Goal: Task Accomplishment & Management: Use online tool/utility

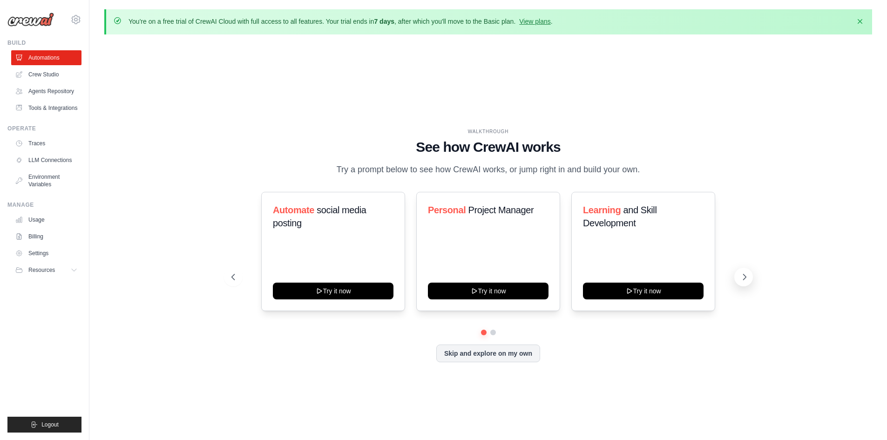
click at [746, 280] on icon at bounding box center [744, 276] width 9 height 9
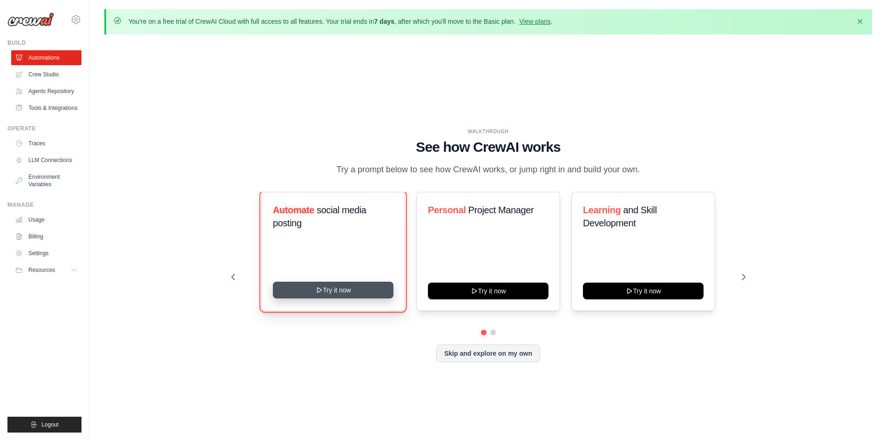
click at [373, 288] on button "Try it now" at bounding box center [333, 290] width 121 height 17
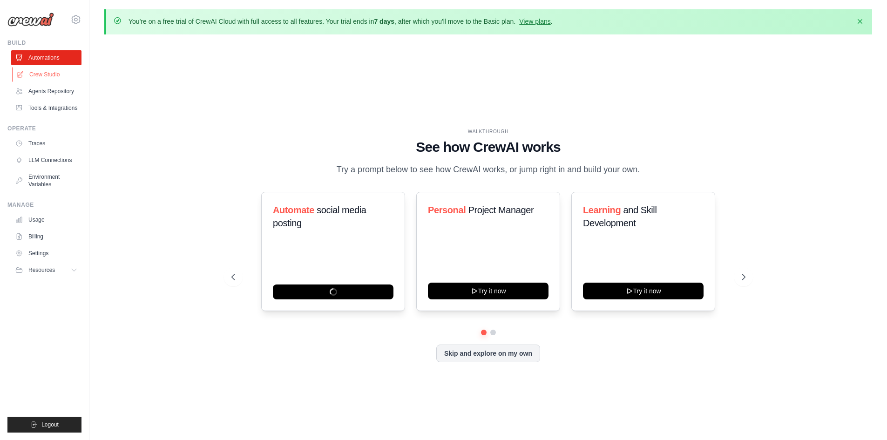
click at [37, 72] on link "Crew Studio" at bounding box center [47, 74] width 70 height 15
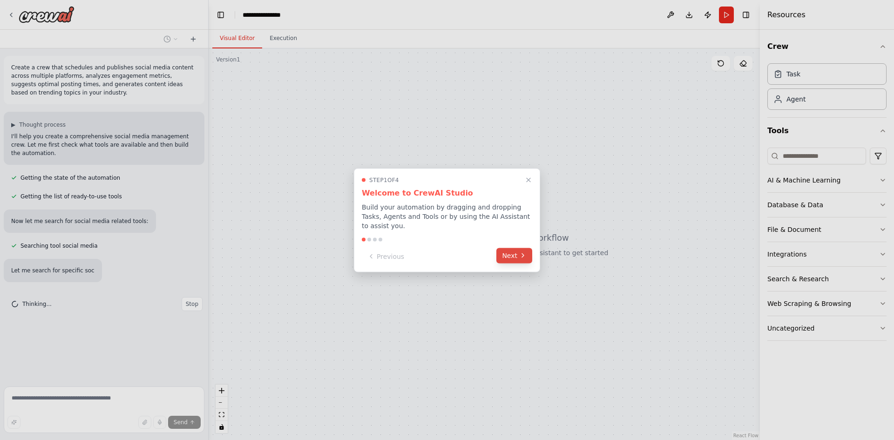
click at [520, 252] on icon at bounding box center [522, 255] width 7 height 7
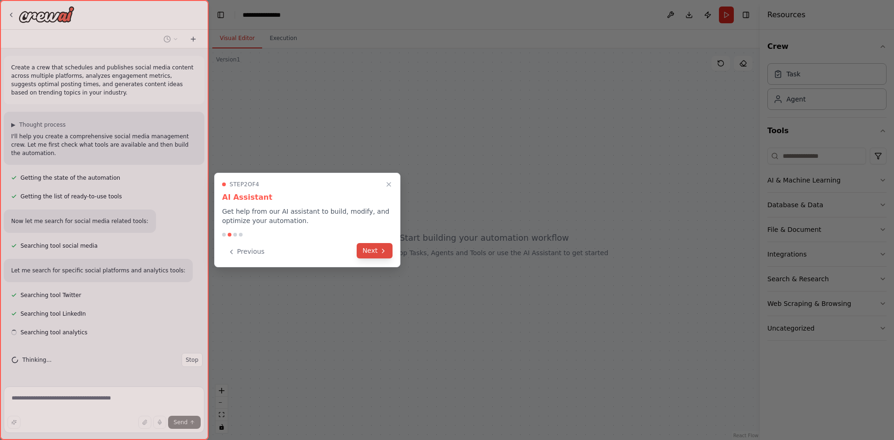
click at [381, 249] on icon at bounding box center [383, 250] width 7 height 7
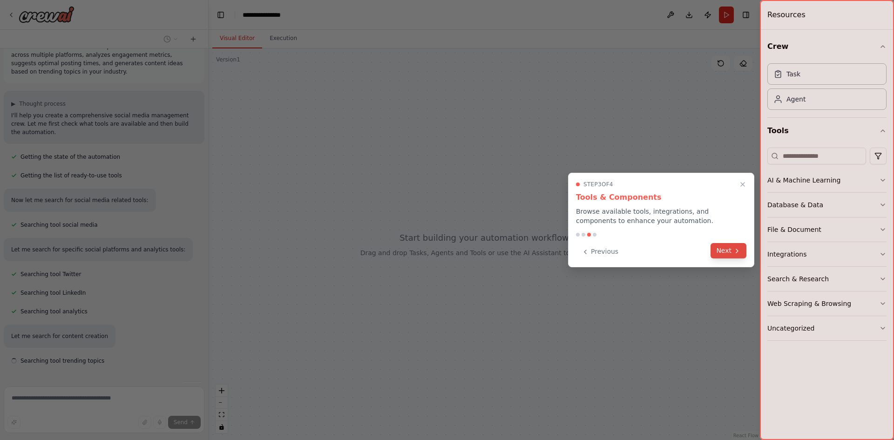
scroll to position [40, 0]
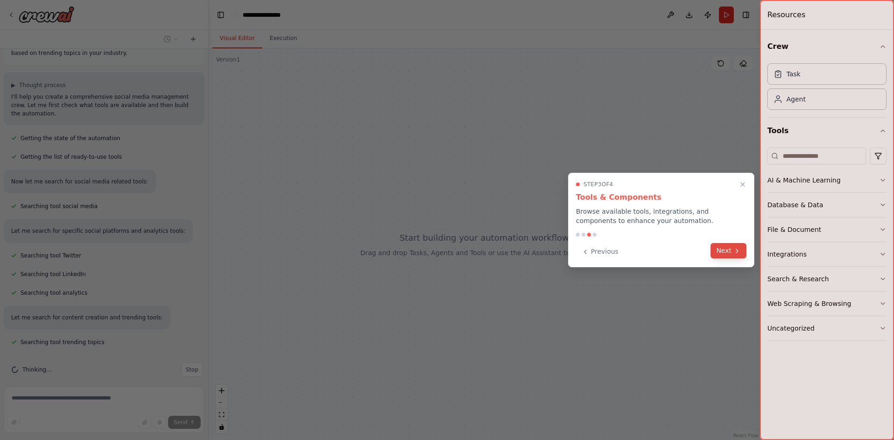
click at [730, 253] on button "Next" at bounding box center [729, 250] width 36 height 15
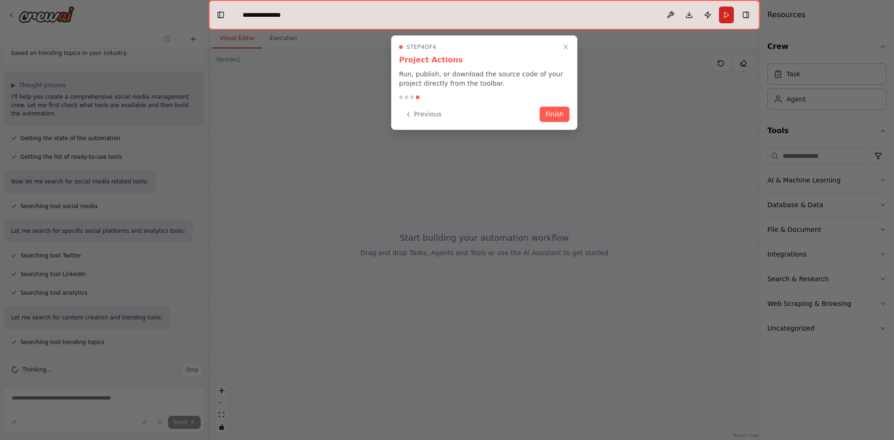
scroll to position [58, 0]
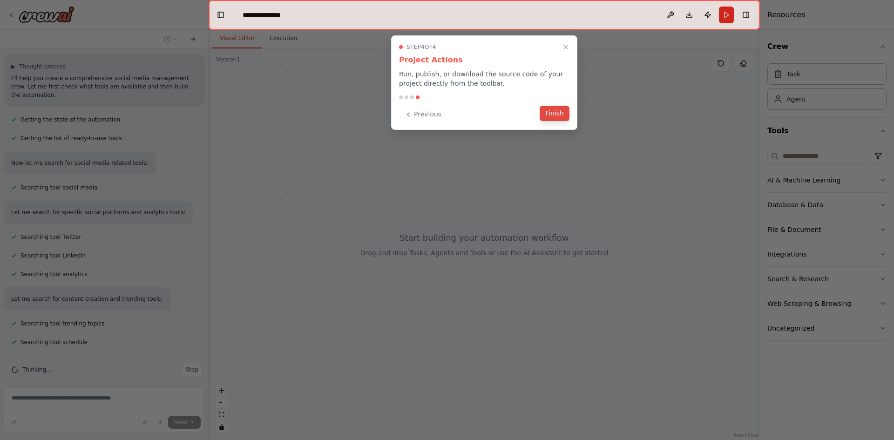
click at [555, 112] on button "Finish" at bounding box center [555, 113] width 30 height 15
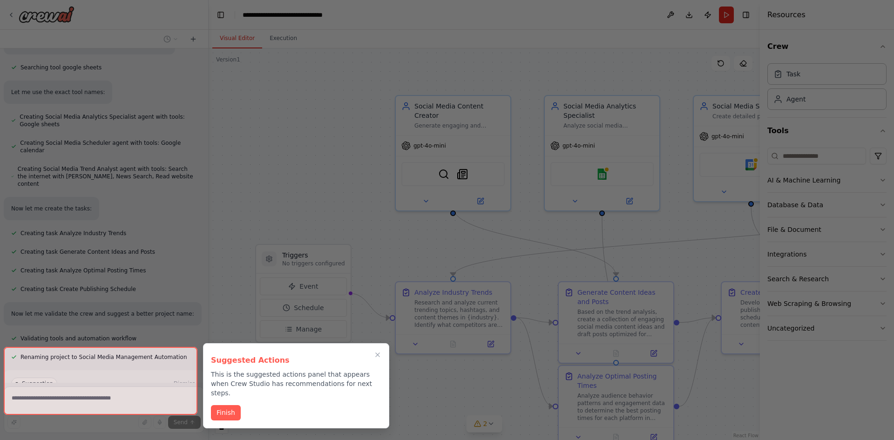
scroll to position [665, 0]
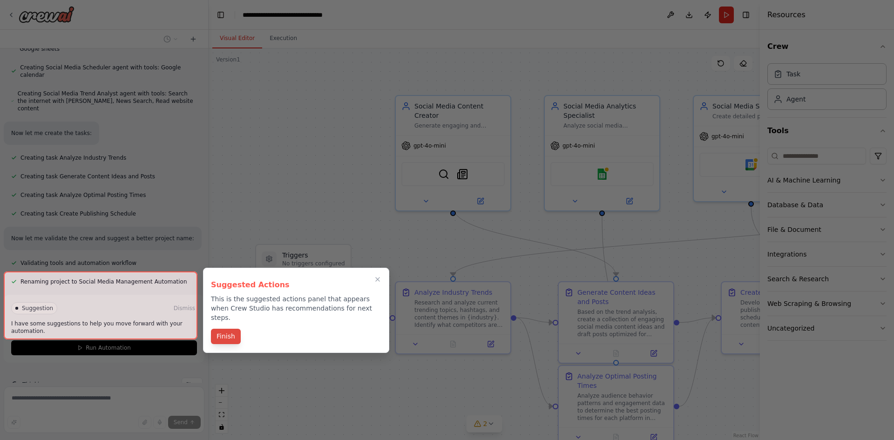
click at [230, 329] on button "Finish" at bounding box center [226, 336] width 30 height 15
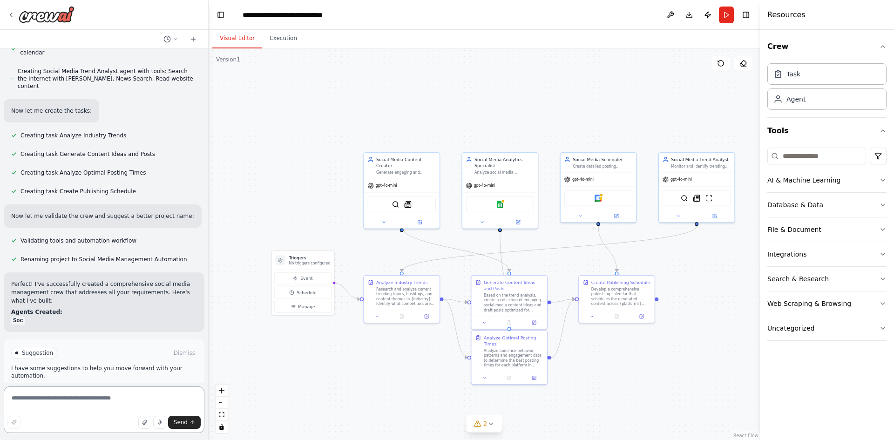
drag, startPoint x: 387, startPoint y: 139, endPoint x: 345, endPoint y: 105, distance: 54.6
click at [345, 105] on div ".deletable-edge-delete-btn { width: 20px; height: 20px; border: 0px solid #ffff…" at bounding box center [484, 244] width 551 height 392
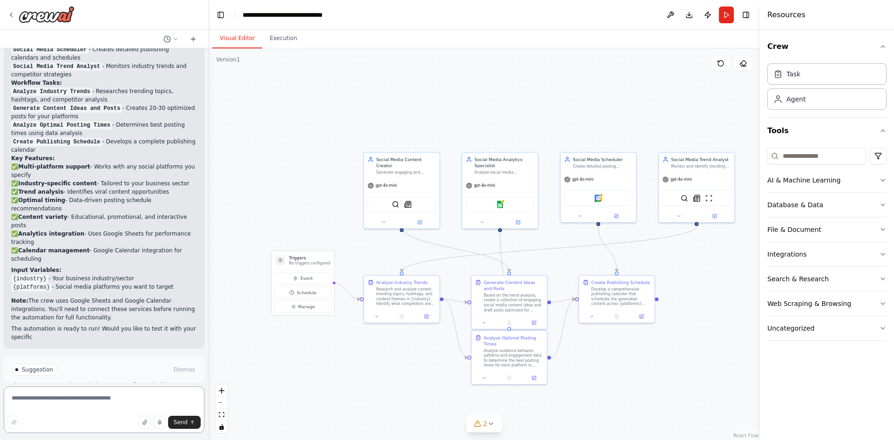
scroll to position [1001, 0]
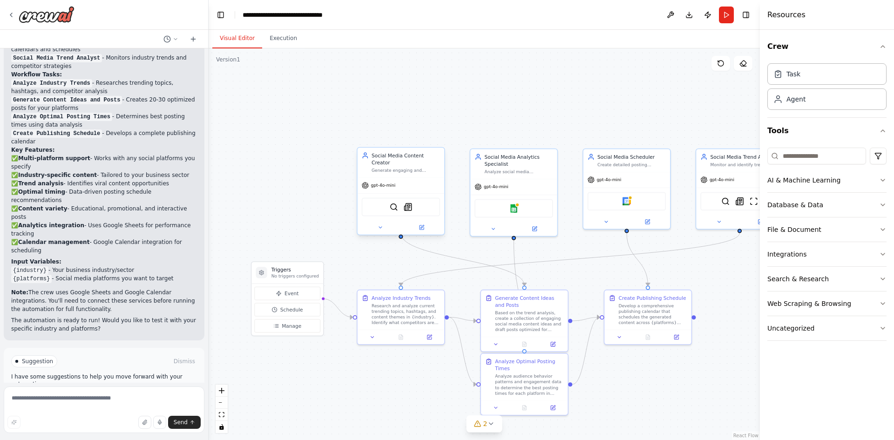
click at [407, 178] on div "gpt-4o-mini" at bounding box center [401, 185] width 87 height 15
click at [387, 168] on div "Generate engaging and relevant social media content ideas based on {industry} t…" at bounding box center [406, 171] width 68 height 6
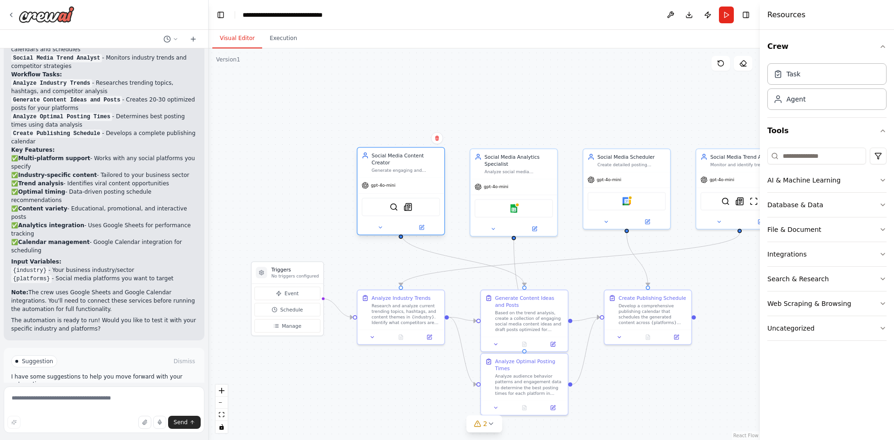
click at [387, 168] on div "Generate engaging and relevant social media content ideas based on {industry} t…" at bounding box center [406, 171] width 68 height 6
click at [421, 225] on icon at bounding box center [422, 227] width 4 height 4
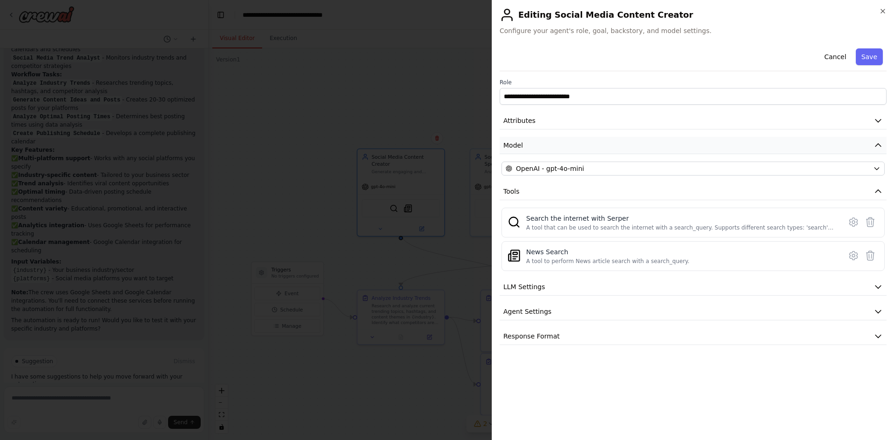
click at [525, 145] on button "Model" at bounding box center [693, 145] width 387 height 17
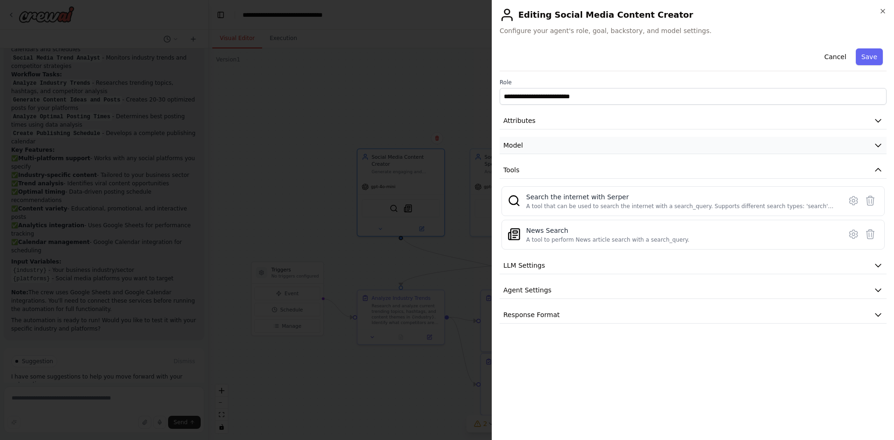
click at [525, 145] on button "Model" at bounding box center [693, 145] width 387 height 17
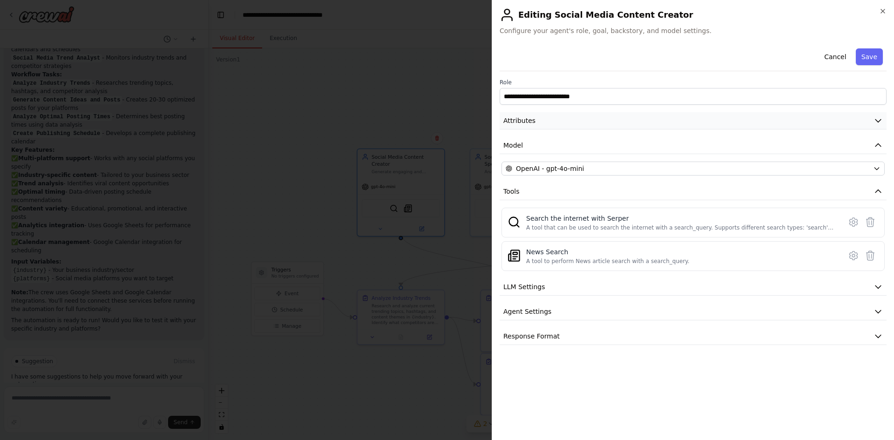
click at [552, 121] on button "Attributes" at bounding box center [693, 120] width 387 height 17
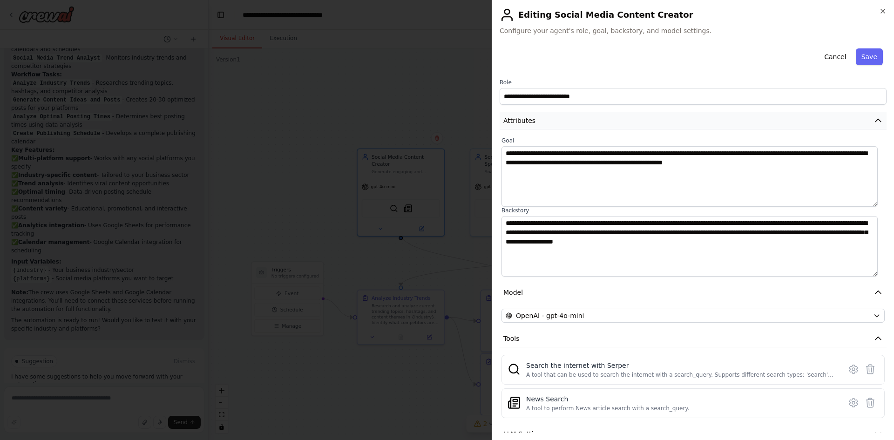
click at [874, 119] on icon "button" at bounding box center [878, 120] width 9 height 9
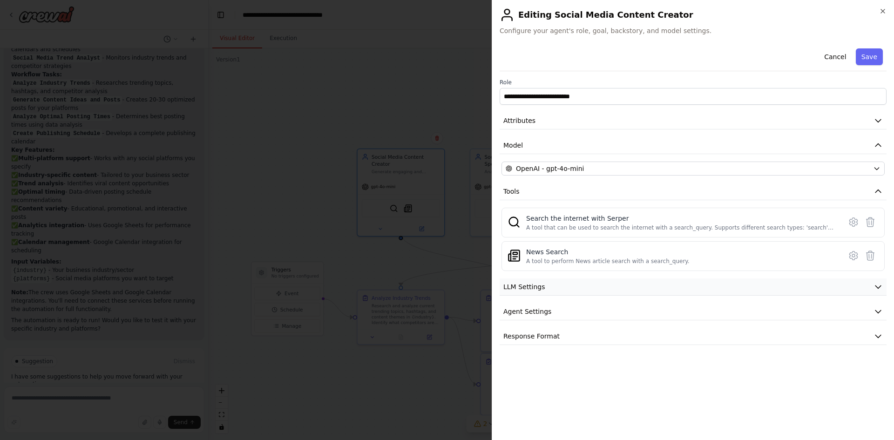
click at [611, 286] on button "LLM Settings" at bounding box center [693, 286] width 387 height 17
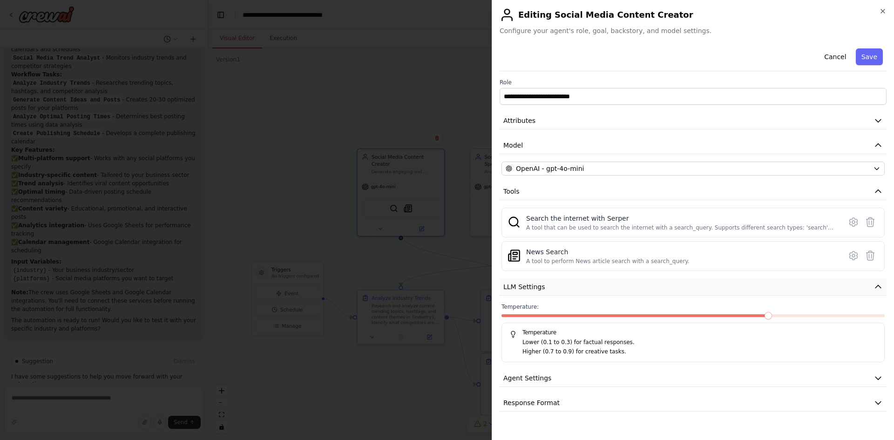
click at [611, 286] on button "LLM Settings" at bounding box center [693, 286] width 387 height 17
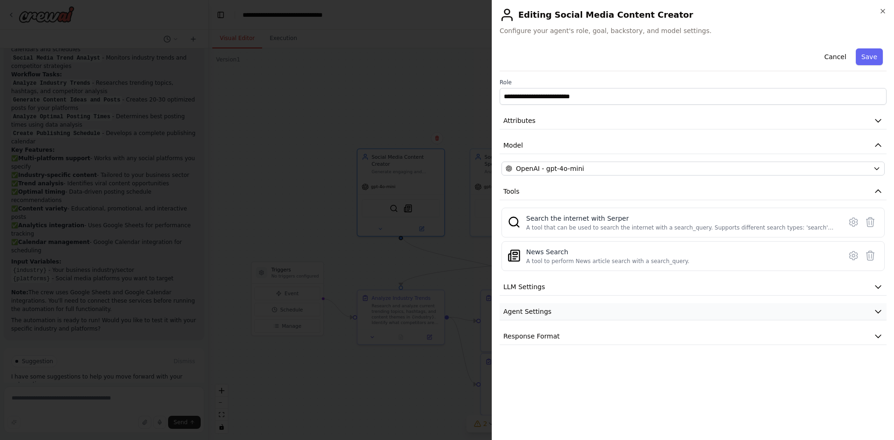
click at [584, 306] on button "Agent Settings" at bounding box center [693, 311] width 387 height 17
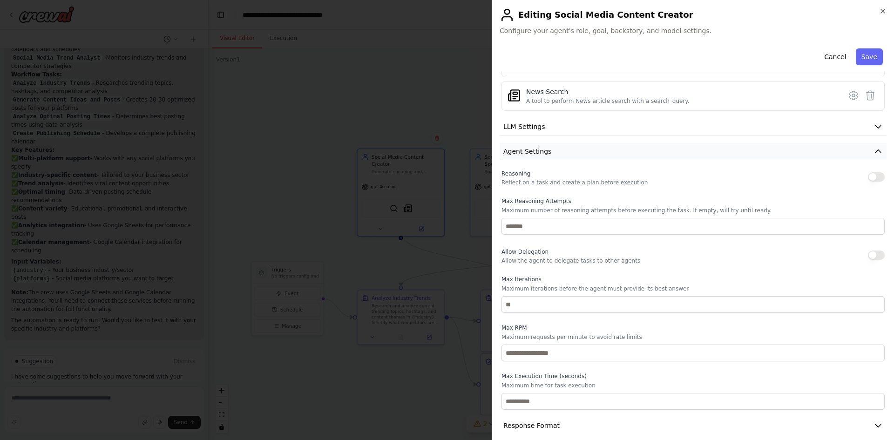
scroll to position [170, 0]
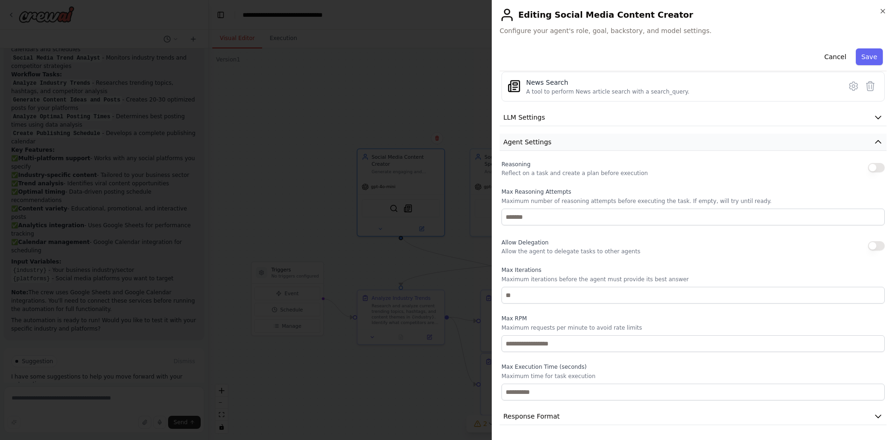
click at [538, 145] on span "Agent Settings" at bounding box center [527, 141] width 48 height 9
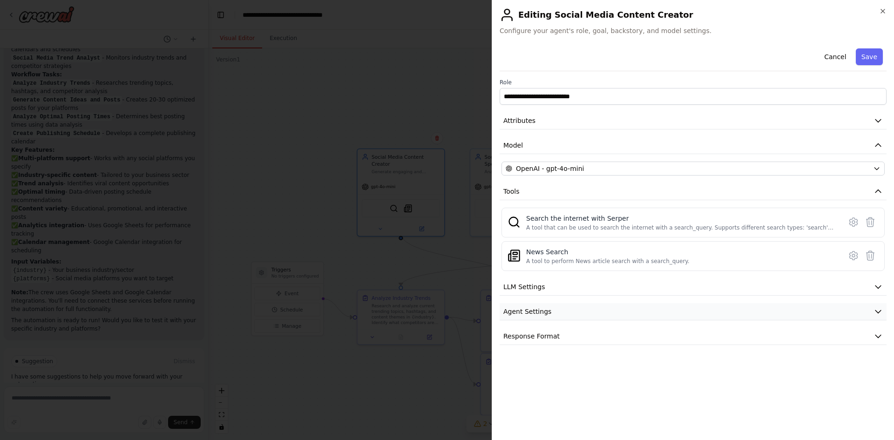
scroll to position [0, 0]
click at [544, 334] on span "Response Format" at bounding box center [531, 336] width 56 height 9
click at [552, 335] on span "Response Format" at bounding box center [531, 336] width 56 height 9
click at [835, 61] on button "Cancel" at bounding box center [835, 56] width 33 height 17
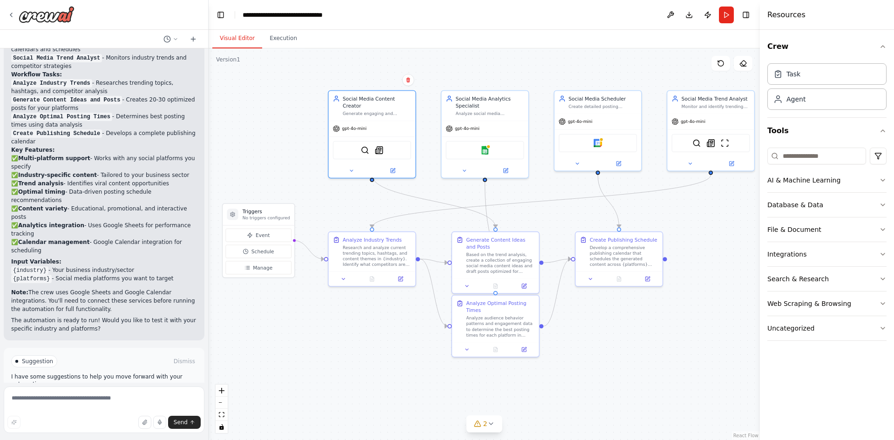
drag, startPoint x: 692, startPoint y: 385, endPoint x: 664, endPoint y: 326, distance: 65.0
click at [664, 326] on div ".deletable-edge-delete-btn { width: 20px; height: 20px; border: 0px solid #ffff…" at bounding box center [484, 244] width 551 height 392
drag, startPoint x: 526, startPoint y: 250, endPoint x: 531, endPoint y: 230, distance: 20.8
click at [531, 230] on div "Based on the trend analysis, create a collection of engaging social media conte…" at bounding box center [504, 240] width 68 height 23
click at [279, 37] on button "Execution" at bounding box center [283, 39] width 42 height 20
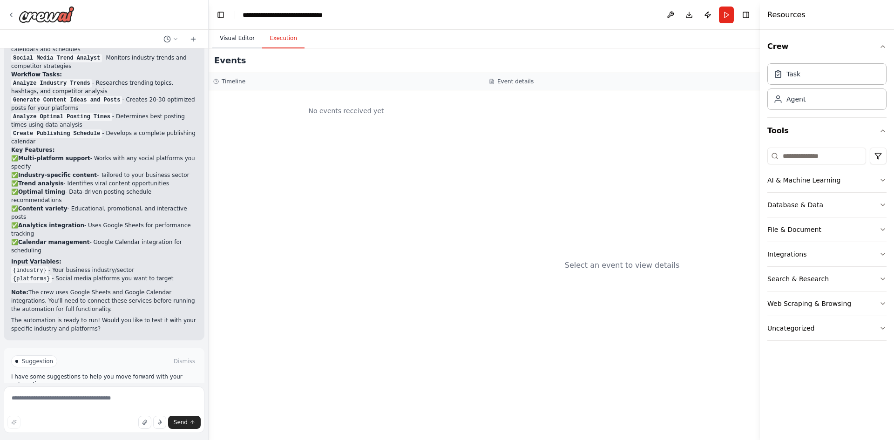
click at [238, 40] on button "Visual Editor" at bounding box center [237, 39] width 50 height 20
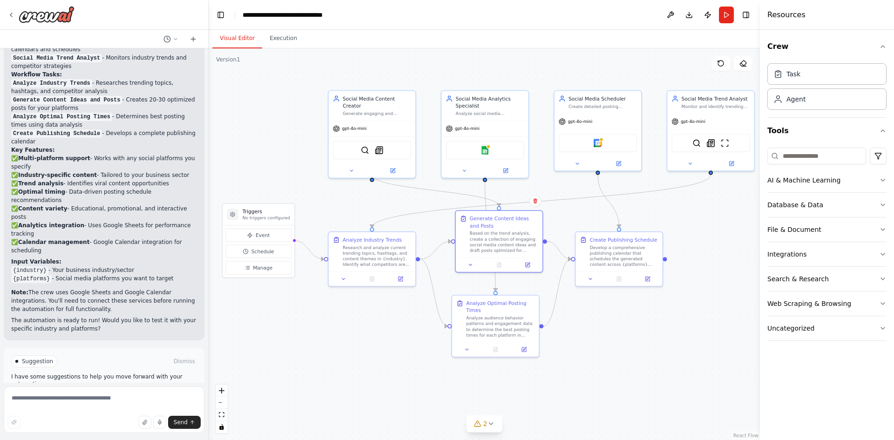
click at [95, 397] on span "Run Automation" at bounding box center [108, 400] width 45 height 7
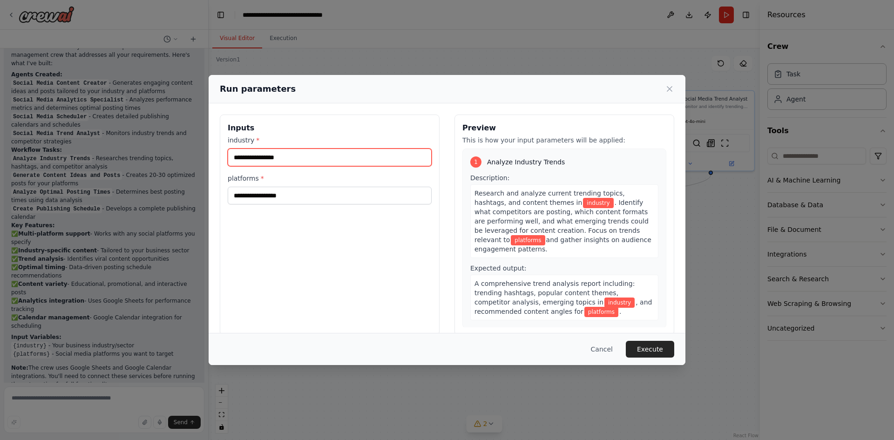
click at [399, 163] on input "industry *" at bounding box center [330, 158] width 204 height 18
type input "*"
type input "*******"
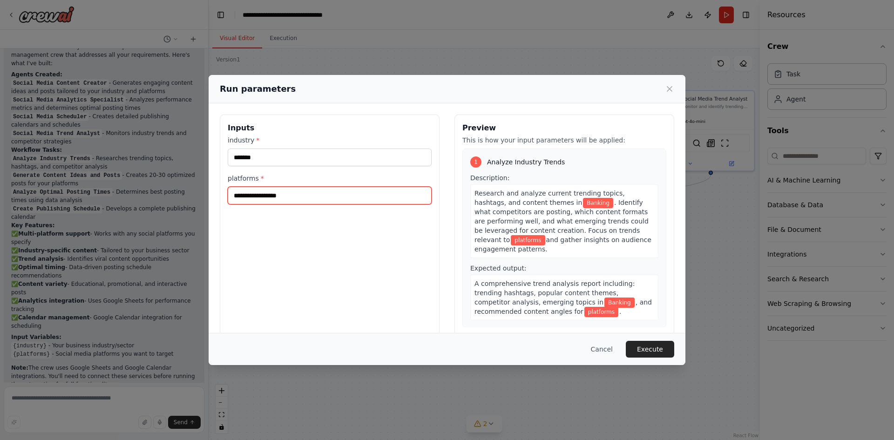
click at [379, 194] on input "platforms *" at bounding box center [330, 196] width 204 height 18
type input "**********"
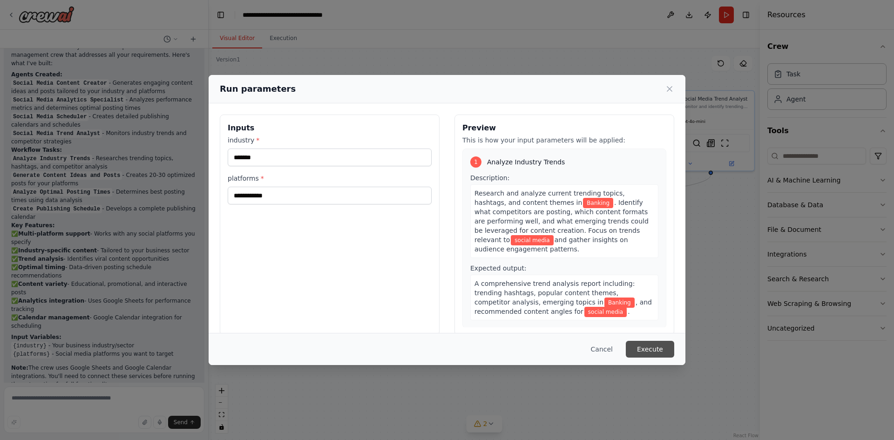
click at [639, 346] on button "Execute" at bounding box center [650, 349] width 48 height 17
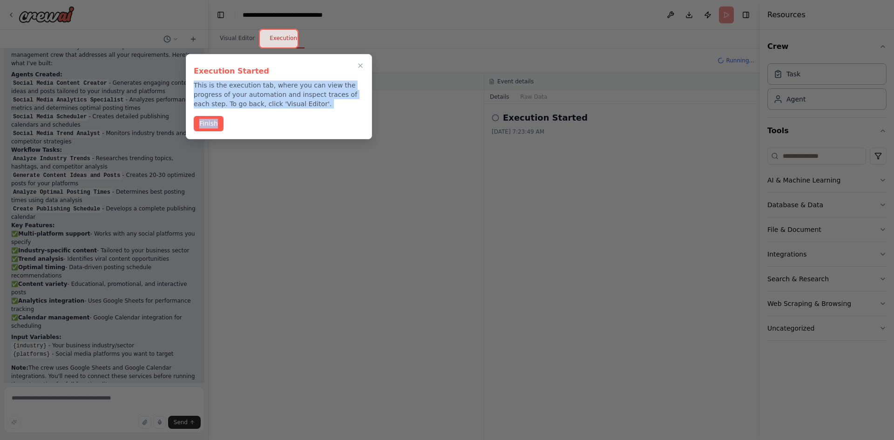
drag, startPoint x: 324, startPoint y: 64, endPoint x: 339, endPoint y: 136, distance: 73.3
click at [339, 136] on div "Execution Started This is the execution tab, where you can view the progress of…" at bounding box center [279, 96] width 186 height 85
click at [310, 70] on h3 "Execution Started" at bounding box center [279, 71] width 170 height 11
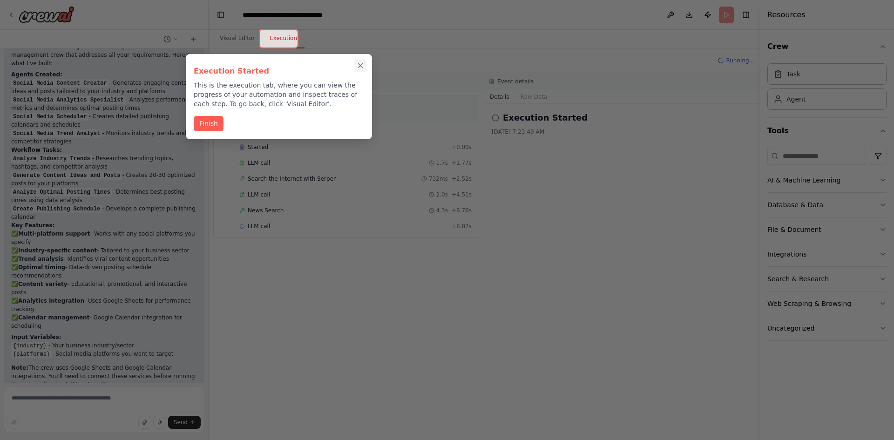
click at [357, 67] on icon "Close walkthrough" at bounding box center [360, 65] width 8 height 8
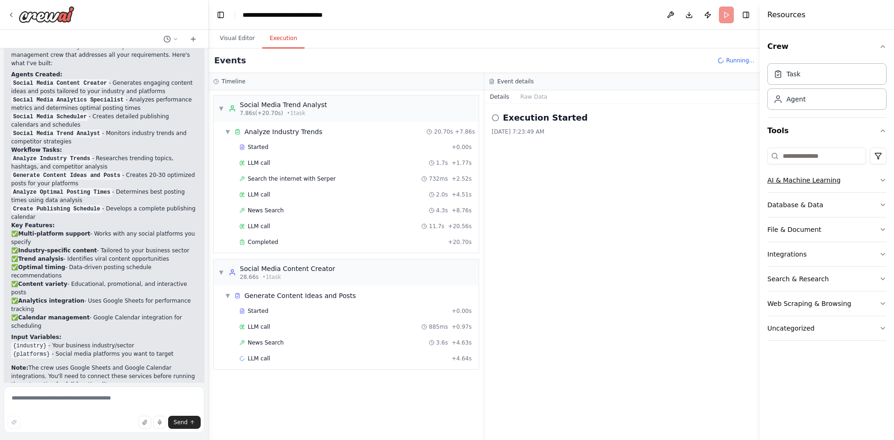
click at [883, 180] on icon "button" at bounding box center [882, 179] width 7 height 7
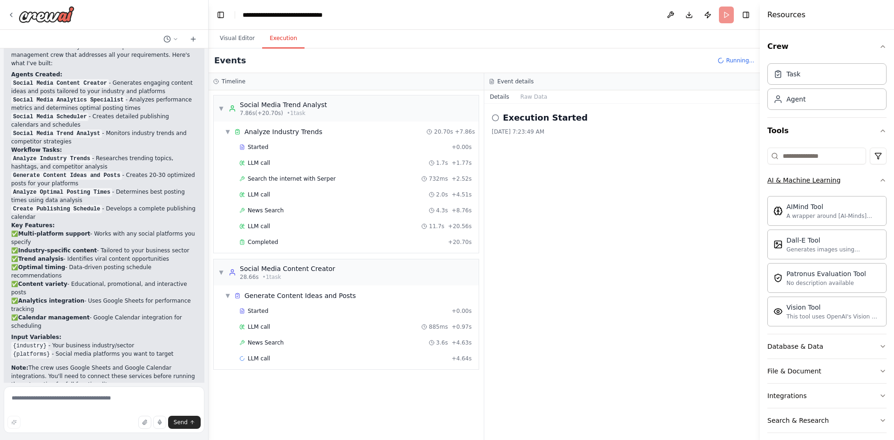
click at [883, 180] on div "Crew Task Agent Tools AI & Machine Learning AIMind Tool A wrapper around [AI-Mi…" at bounding box center [827, 235] width 134 height 410
click at [879, 182] on icon "button" at bounding box center [882, 179] width 7 height 7
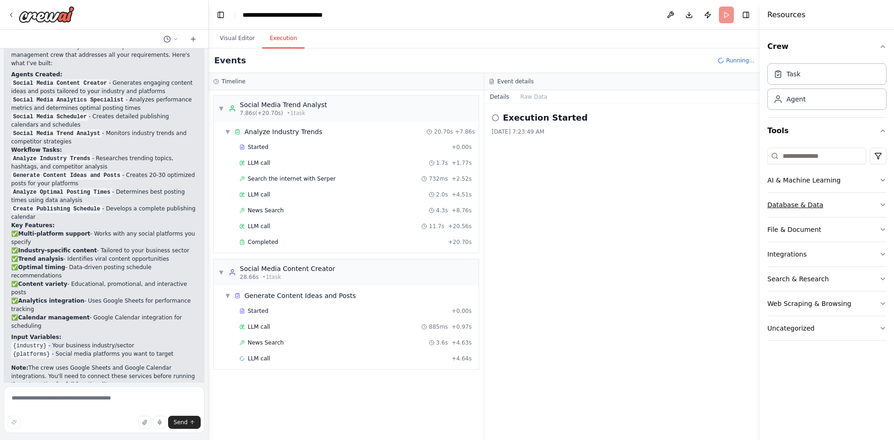
click at [874, 206] on button "Database & Data" at bounding box center [826, 205] width 119 height 24
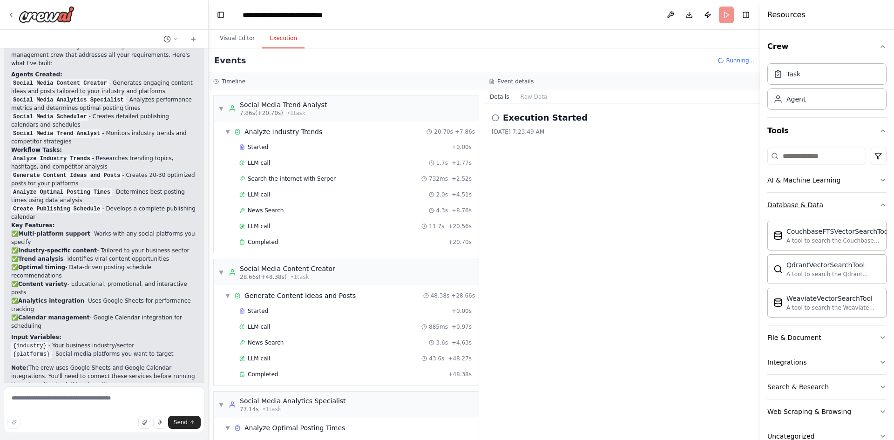
scroll to position [41, 0]
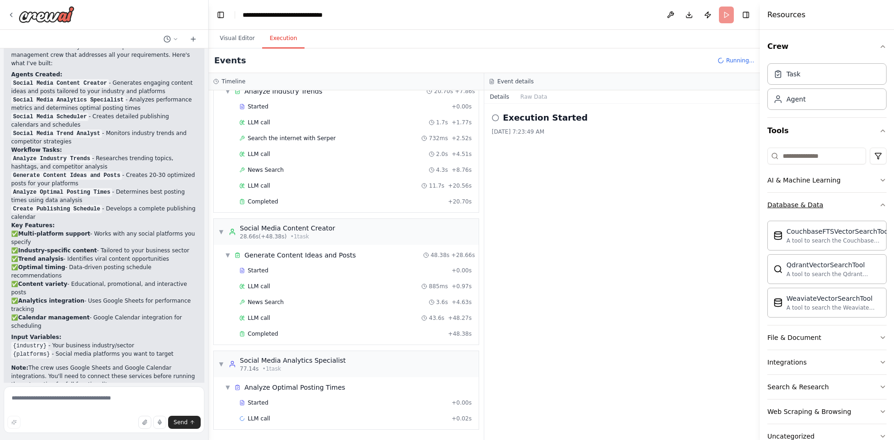
click at [879, 206] on icon "button" at bounding box center [882, 204] width 7 height 7
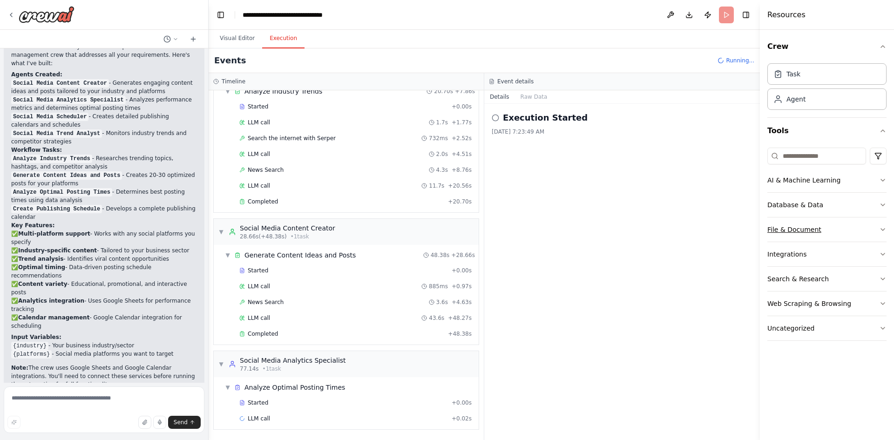
click at [874, 230] on button "File & Document" at bounding box center [826, 229] width 119 height 24
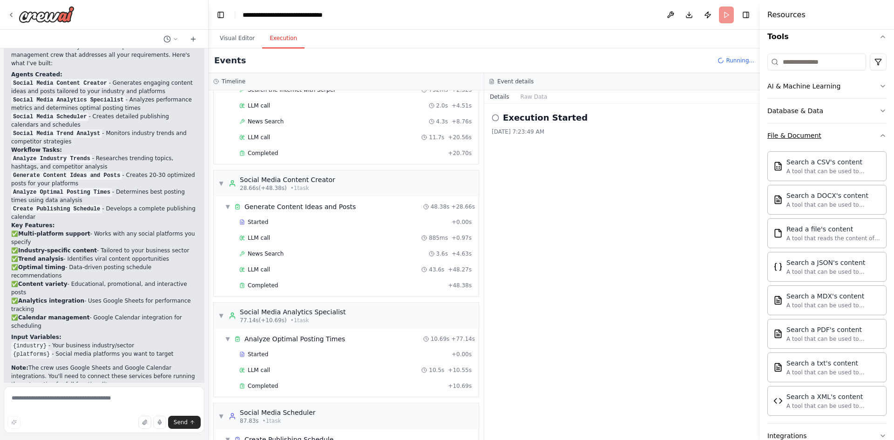
scroll to position [93, 0]
click at [879, 137] on icon "button" at bounding box center [882, 136] width 7 height 7
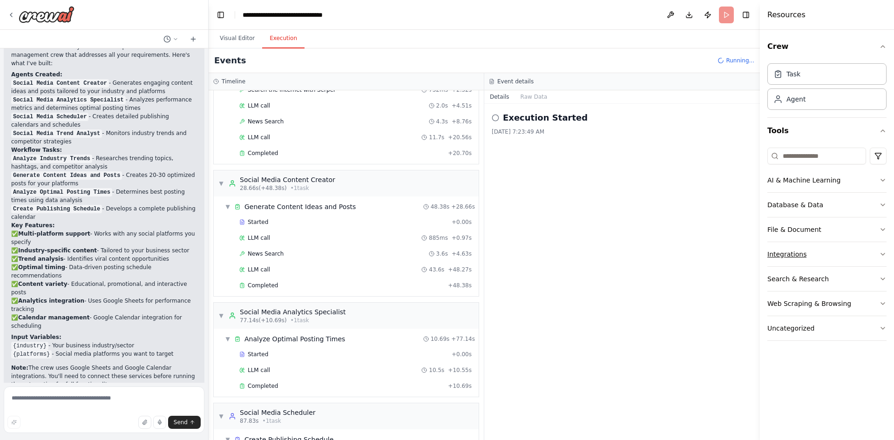
click at [882, 256] on icon "button" at bounding box center [882, 254] width 7 height 7
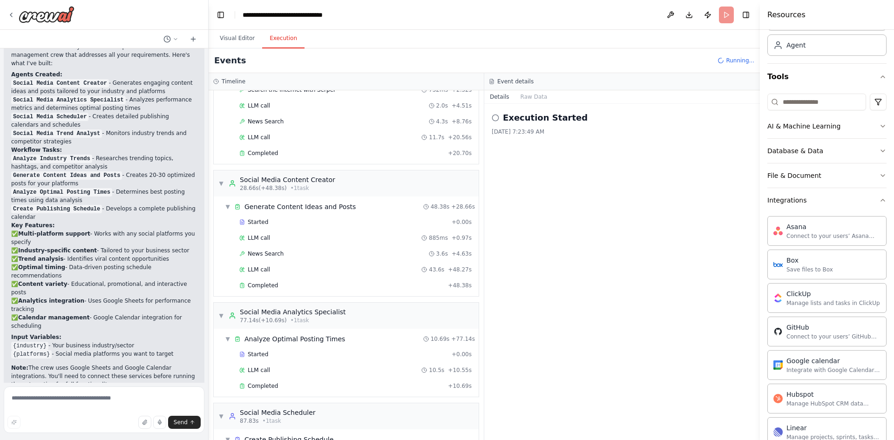
scroll to position [47, 0]
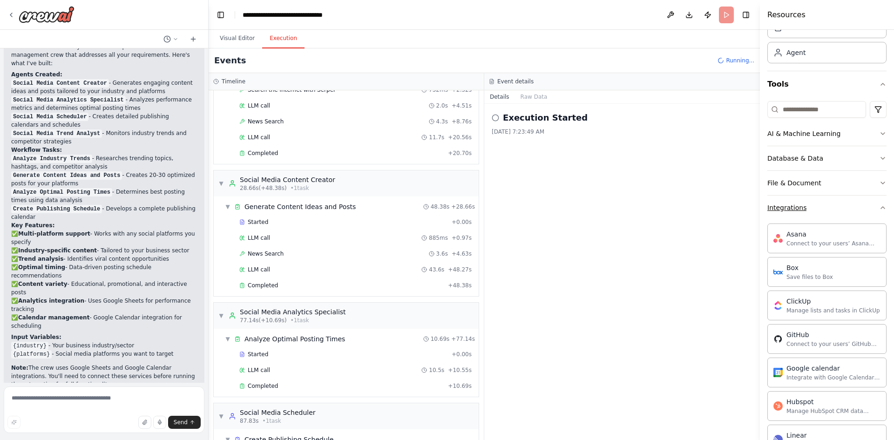
click at [879, 210] on icon "button" at bounding box center [882, 207] width 7 height 7
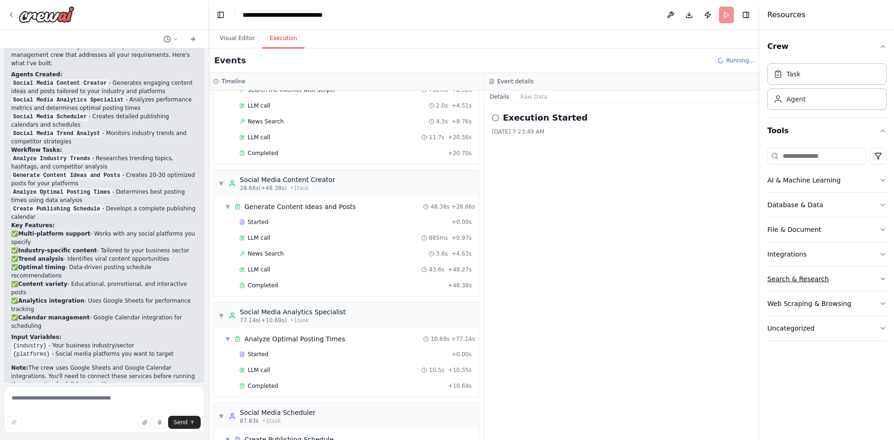
click at [876, 280] on button "Search & Research" at bounding box center [826, 279] width 119 height 24
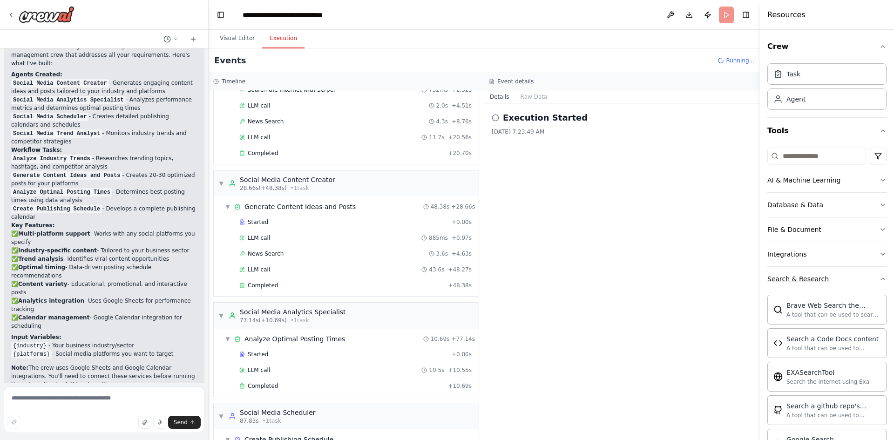
click at [879, 280] on icon "button" at bounding box center [882, 278] width 7 height 7
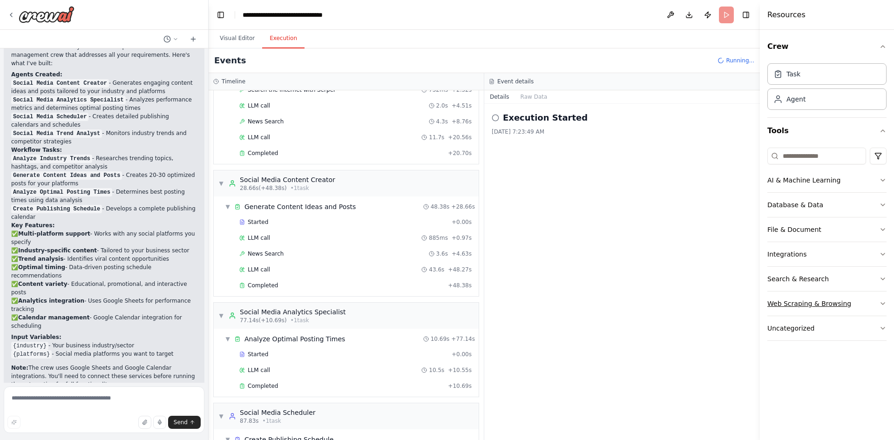
click at [875, 299] on button "Web Scraping & Browsing" at bounding box center [826, 304] width 119 height 24
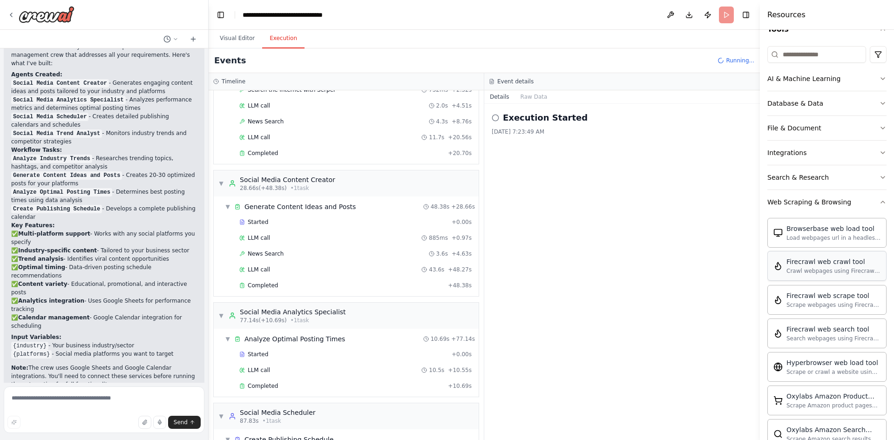
scroll to position [47, 0]
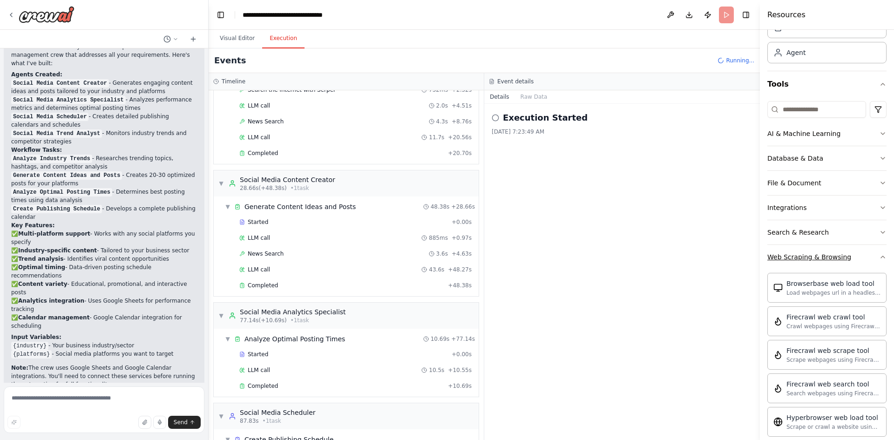
click at [874, 261] on button "Web Scraping & Browsing" at bounding box center [826, 257] width 119 height 24
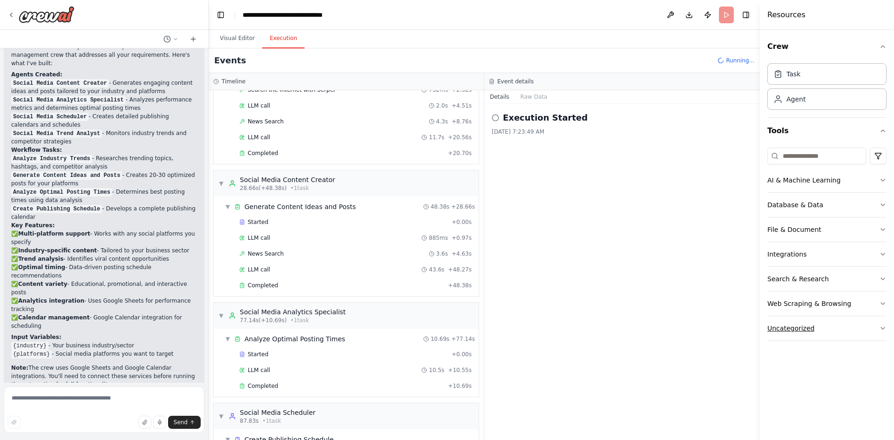
click at [874, 328] on button "Uncategorized" at bounding box center [826, 328] width 119 height 24
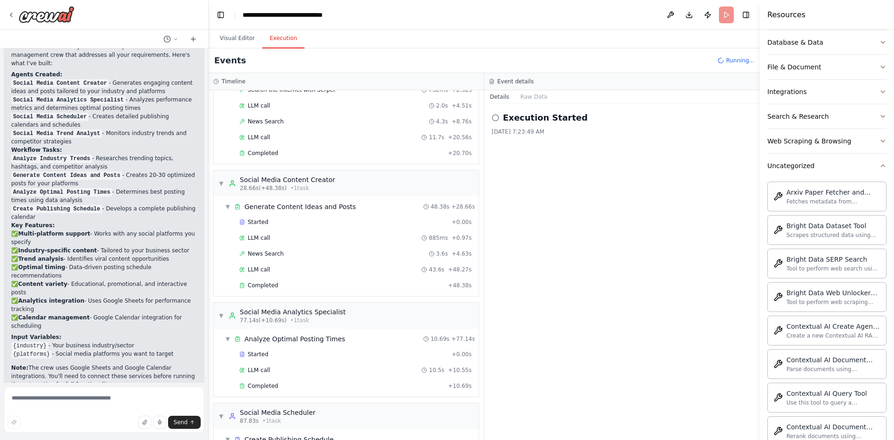
scroll to position [156, 0]
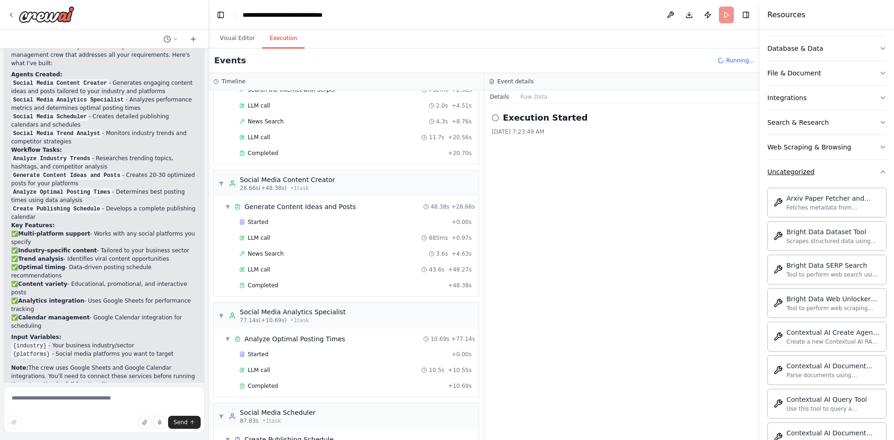
click at [879, 175] on icon "button" at bounding box center [882, 171] width 7 height 7
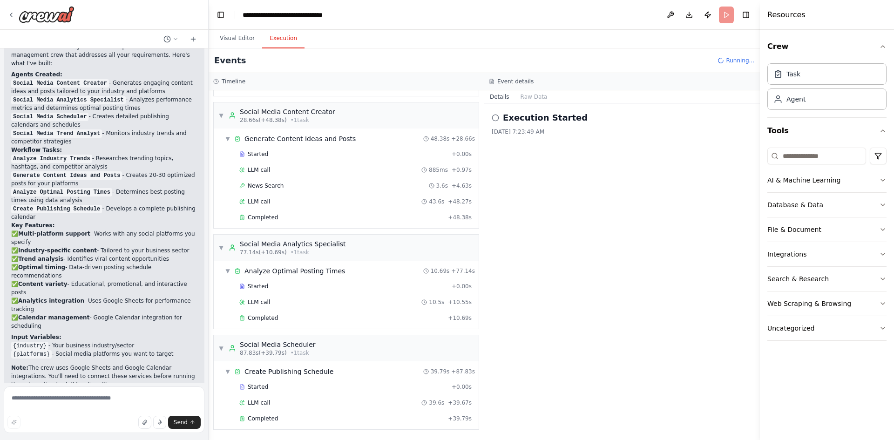
scroll to position [1001, 0]
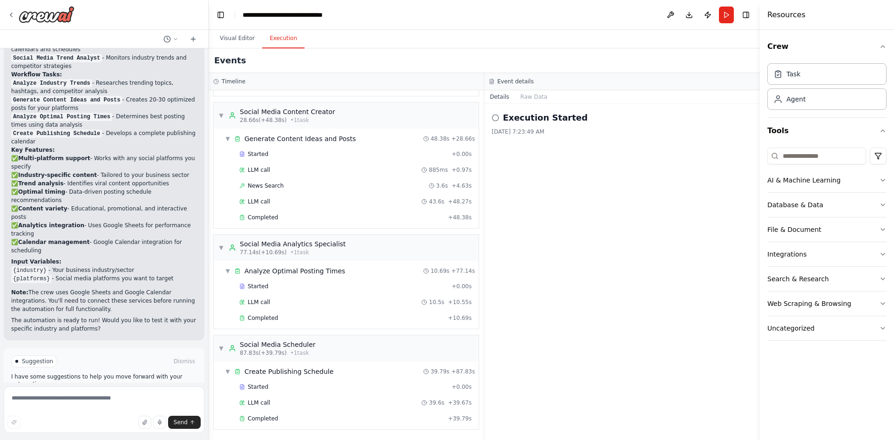
click at [123, 397] on span "Improve automation" at bounding box center [108, 400] width 57 height 7
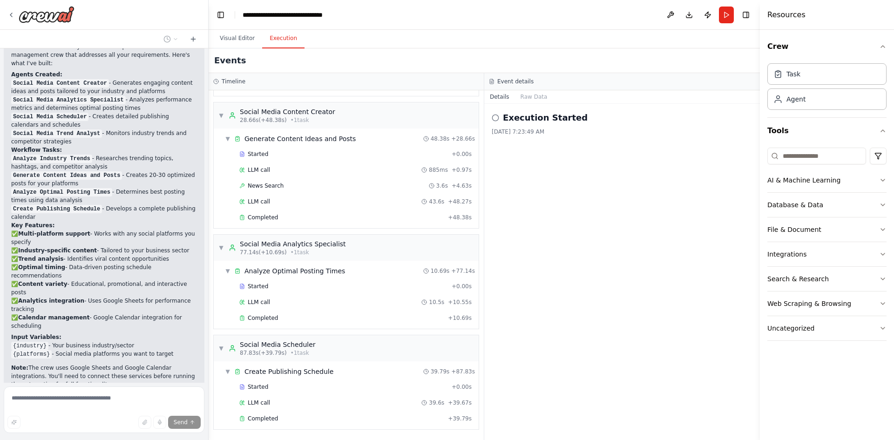
scroll to position [962, 0]
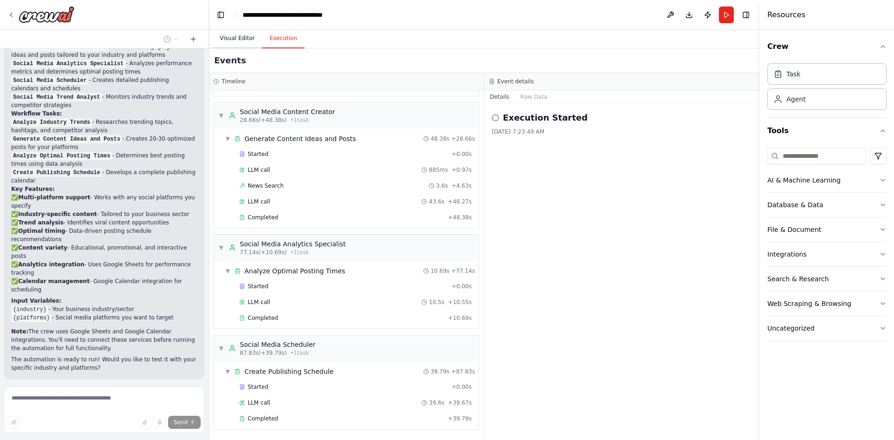
click at [242, 40] on button "Visual Editor" at bounding box center [237, 39] width 50 height 20
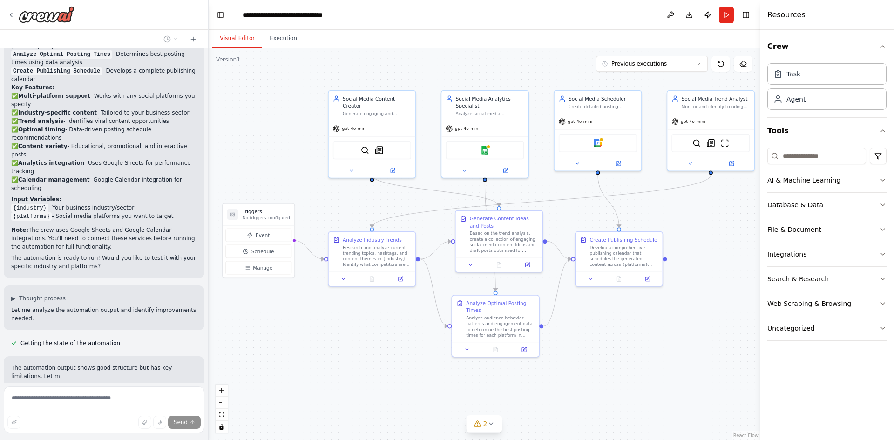
scroll to position [1072, 0]
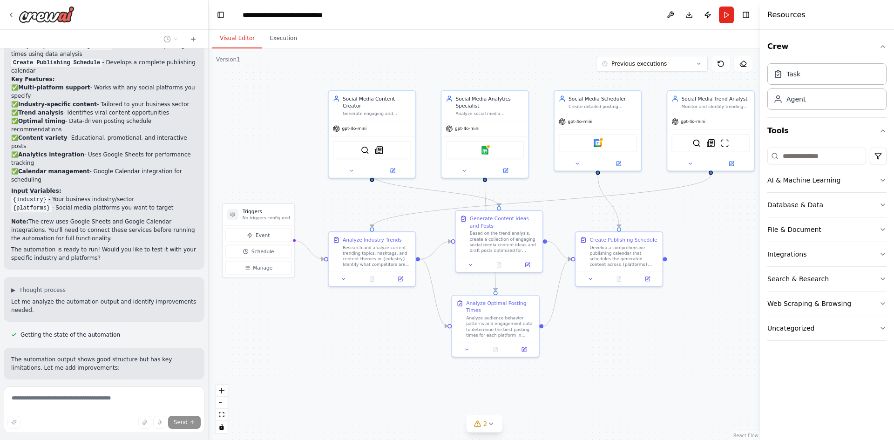
click at [669, 259] on div ".deletable-edge-delete-btn { width: 20px; height: 20px; border: 0px solid #ffff…" at bounding box center [484, 244] width 551 height 392
click at [649, 274] on button at bounding box center [648, 277] width 24 height 8
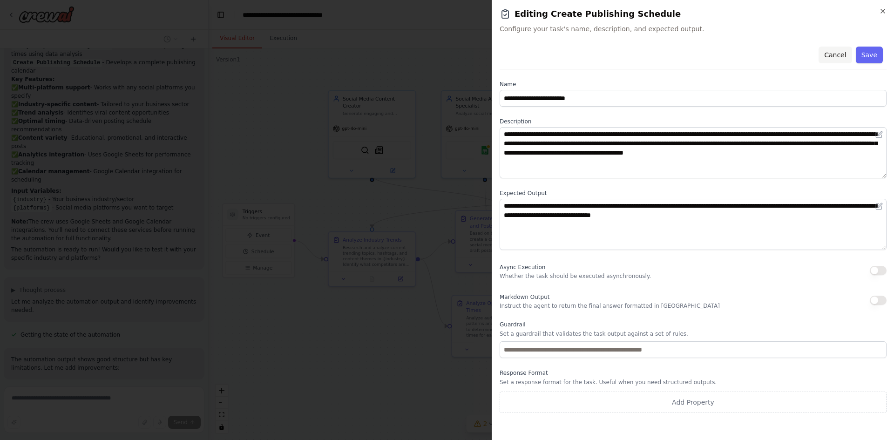
click at [844, 54] on button "Cancel" at bounding box center [835, 55] width 33 height 17
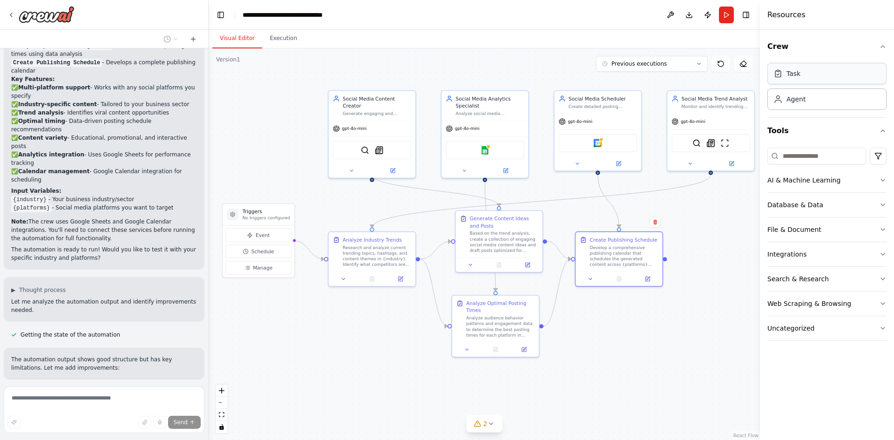
click at [829, 80] on div "Task" at bounding box center [826, 73] width 119 height 21
click at [830, 102] on div "Agent" at bounding box center [826, 98] width 119 height 21
click at [492, 427] on icon at bounding box center [490, 423] width 7 height 7
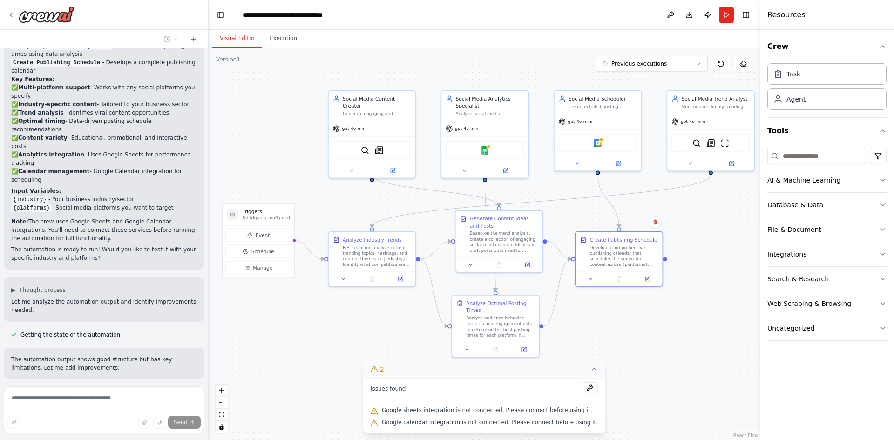
click at [590, 371] on icon at bounding box center [593, 369] width 7 height 7
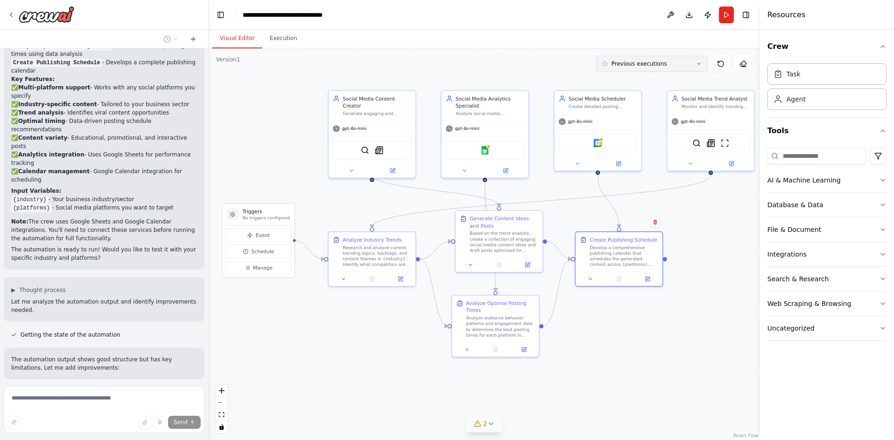
click at [698, 68] on button "Previous executions" at bounding box center [652, 64] width 112 height 16
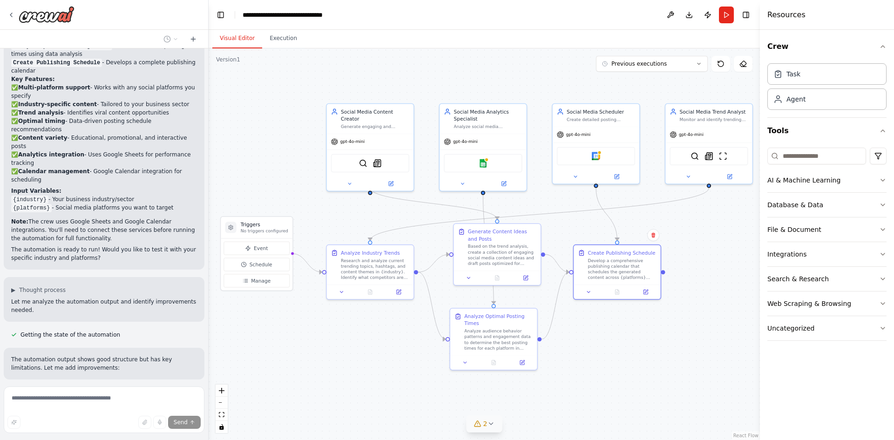
drag, startPoint x: 649, startPoint y: 309, endPoint x: 647, endPoint y: 322, distance: 13.2
click at [647, 322] on div ".deletable-edge-delete-btn { width: 20px; height: 20px; border: 0px solid #ffff…" at bounding box center [484, 244] width 551 height 392
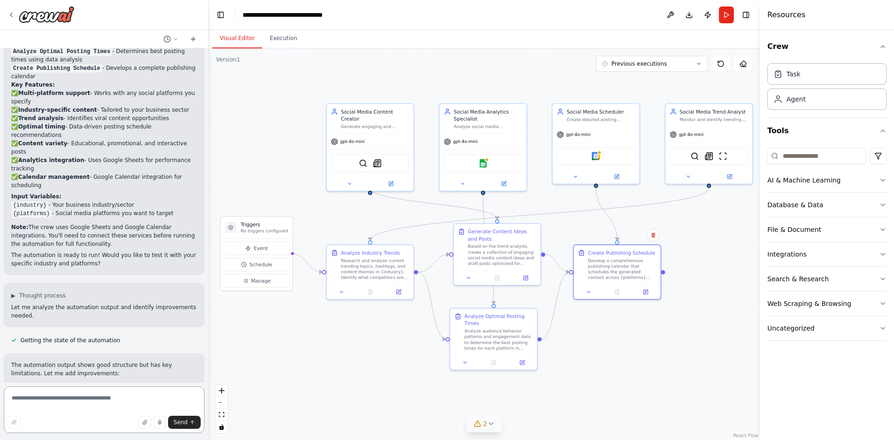
scroll to position [1074, 0]
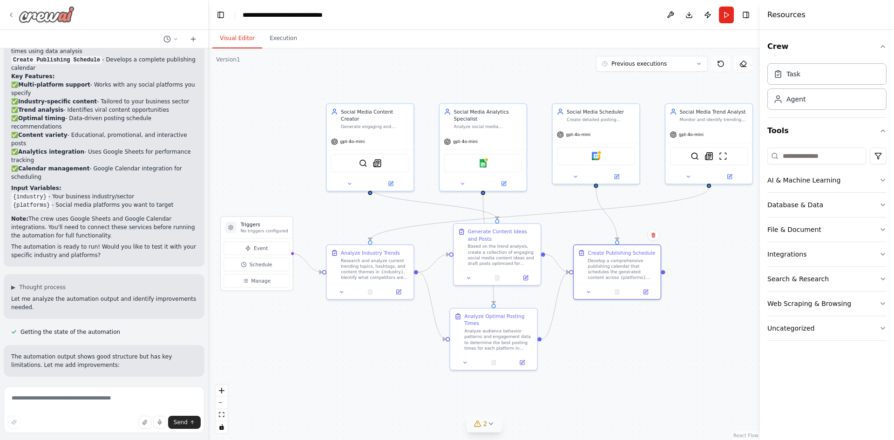
click at [43, 20] on img at bounding box center [47, 14] width 56 height 17
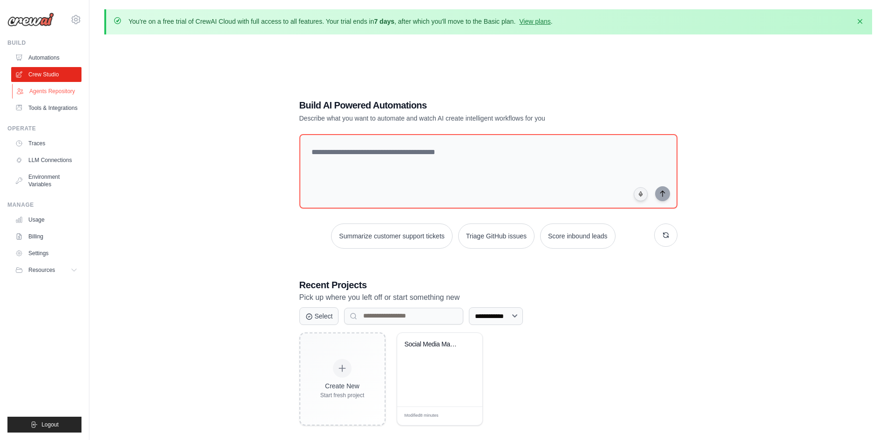
click at [60, 94] on link "Agents Repository" at bounding box center [47, 91] width 70 height 15
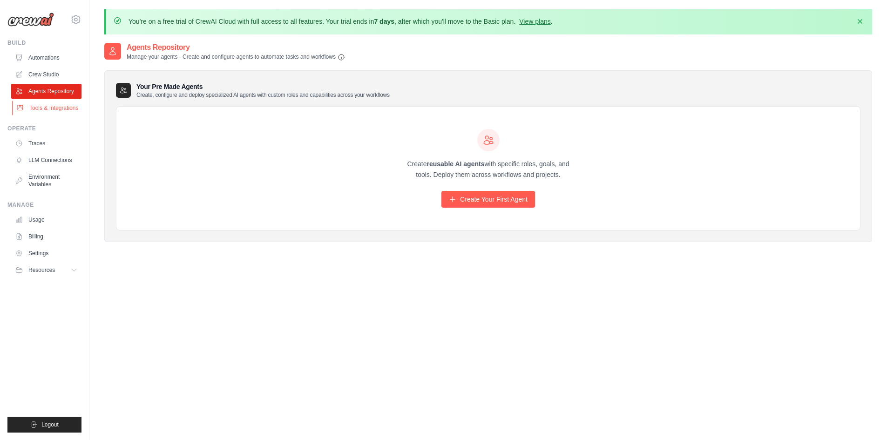
click at [59, 108] on link "Tools & Integrations" at bounding box center [47, 108] width 70 height 15
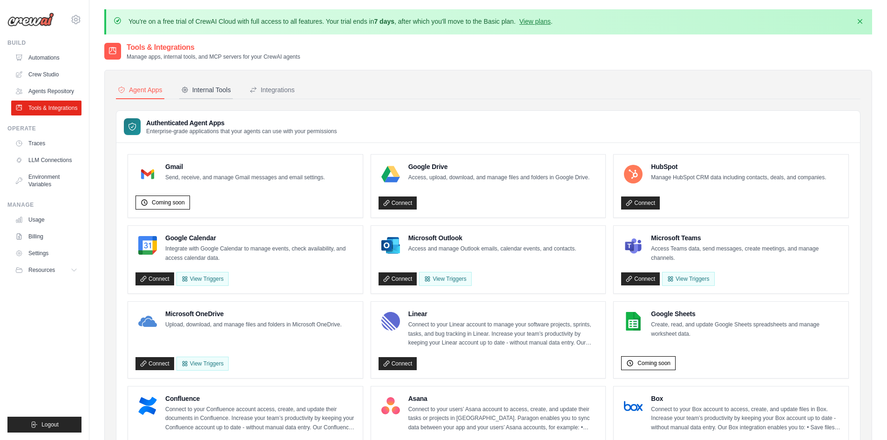
click at [215, 90] on div "Internal Tools" at bounding box center [206, 89] width 50 height 9
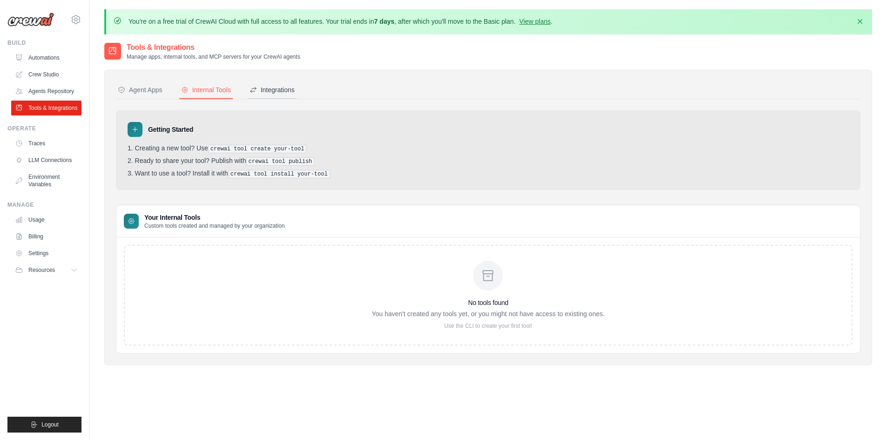
click at [276, 88] on div "Integrations" at bounding box center [272, 89] width 45 height 9
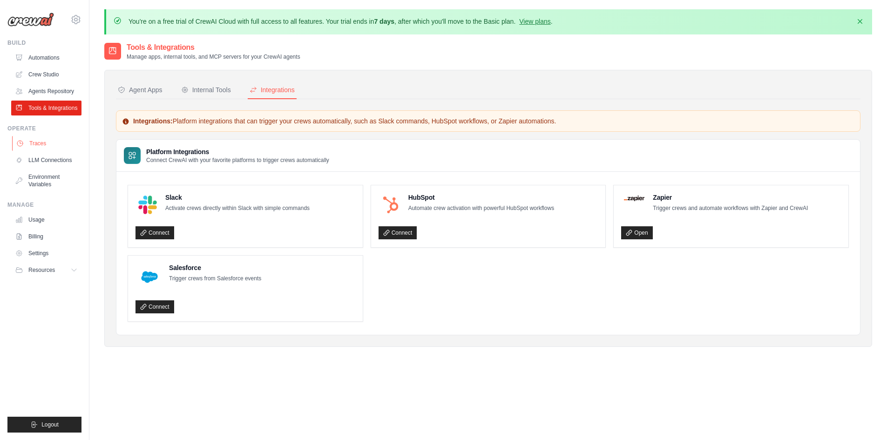
click at [37, 142] on link "Traces" at bounding box center [47, 143] width 70 height 15
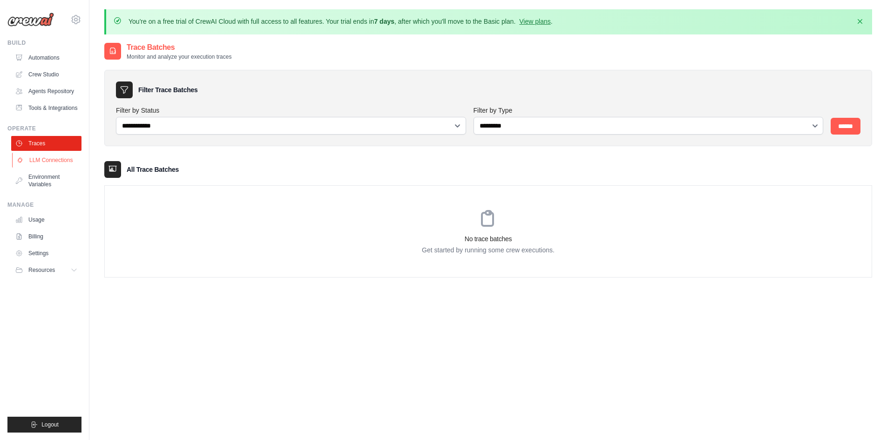
click at [37, 159] on link "LLM Connections" at bounding box center [47, 160] width 70 height 15
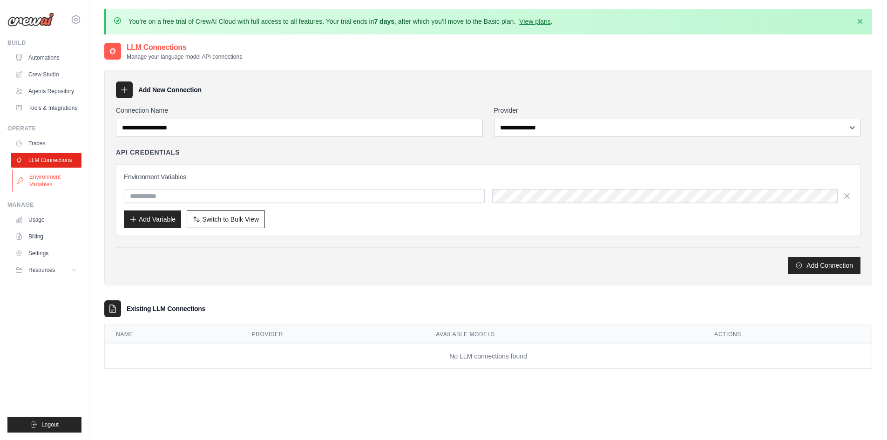
click at [43, 181] on link "Environment Variables" at bounding box center [47, 181] width 70 height 22
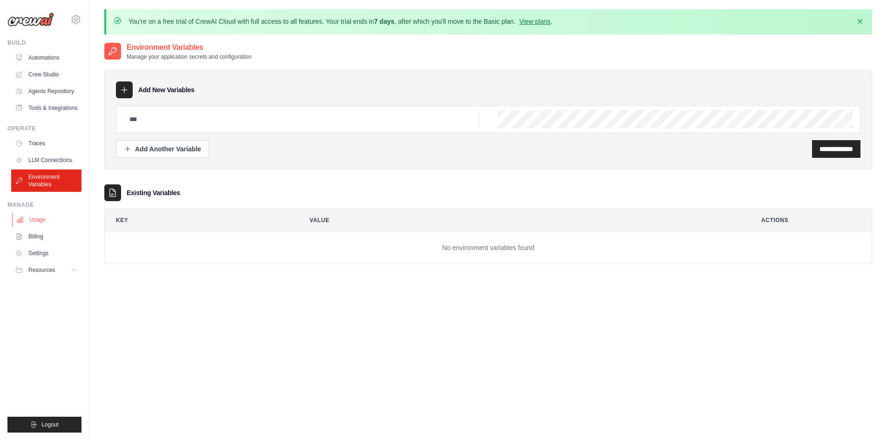
click at [40, 221] on link "Usage" at bounding box center [47, 219] width 70 height 15
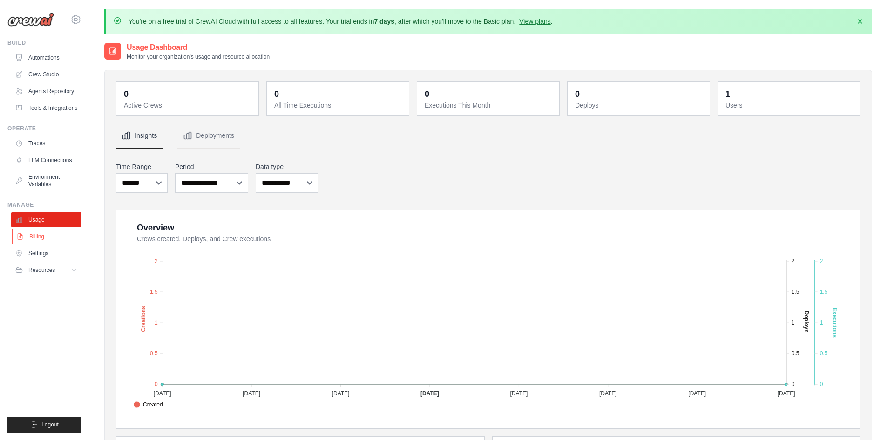
click at [39, 236] on link "Billing" at bounding box center [47, 236] width 70 height 15
